Goal: Information Seeking & Learning: Learn about a topic

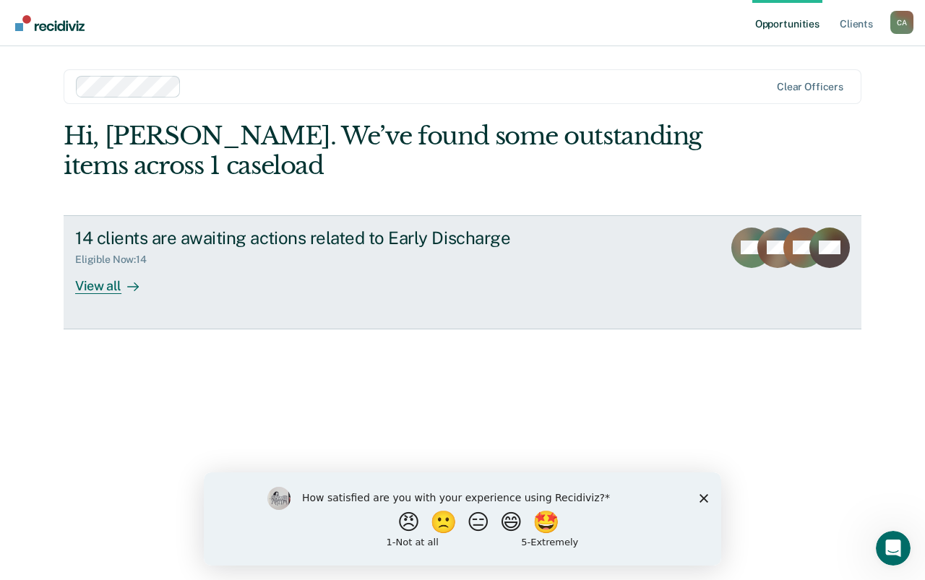
click at [88, 280] on div "View all" at bounding box center [115, 280] width 81 height 28
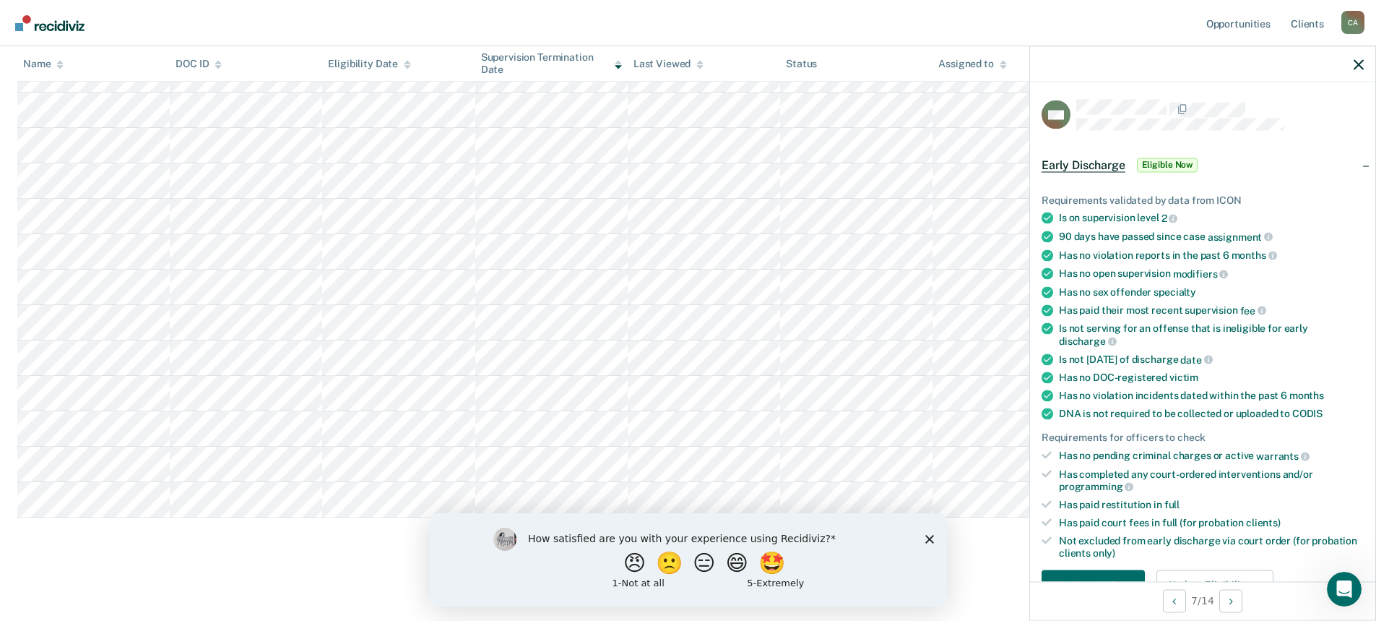
scroll to position [251, 0]
